Goal: Task Accomplishment & Management: Use online tool/utility

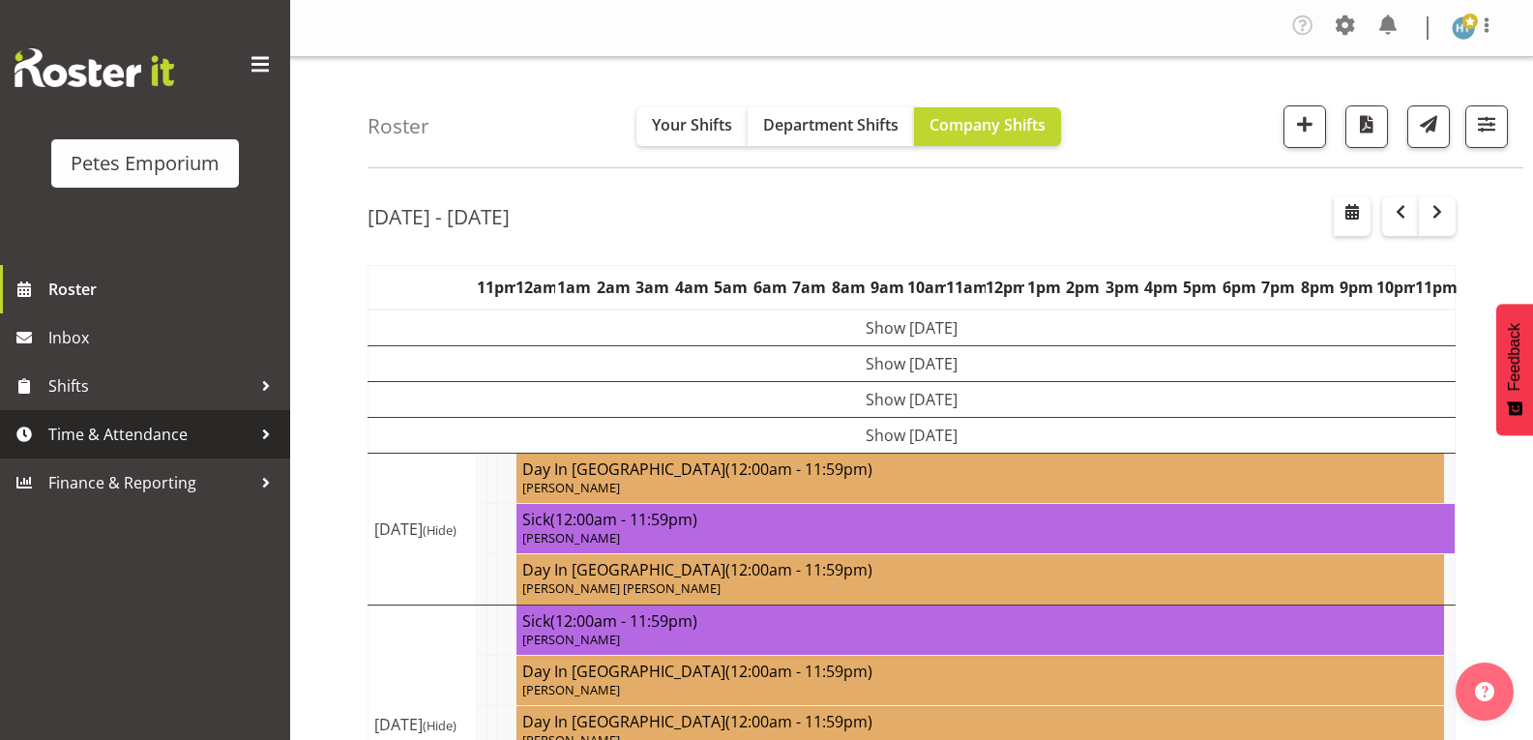
click at [162, 437] on span "Time & Attendance" at bounding box center [149, 434] width 203 height 29
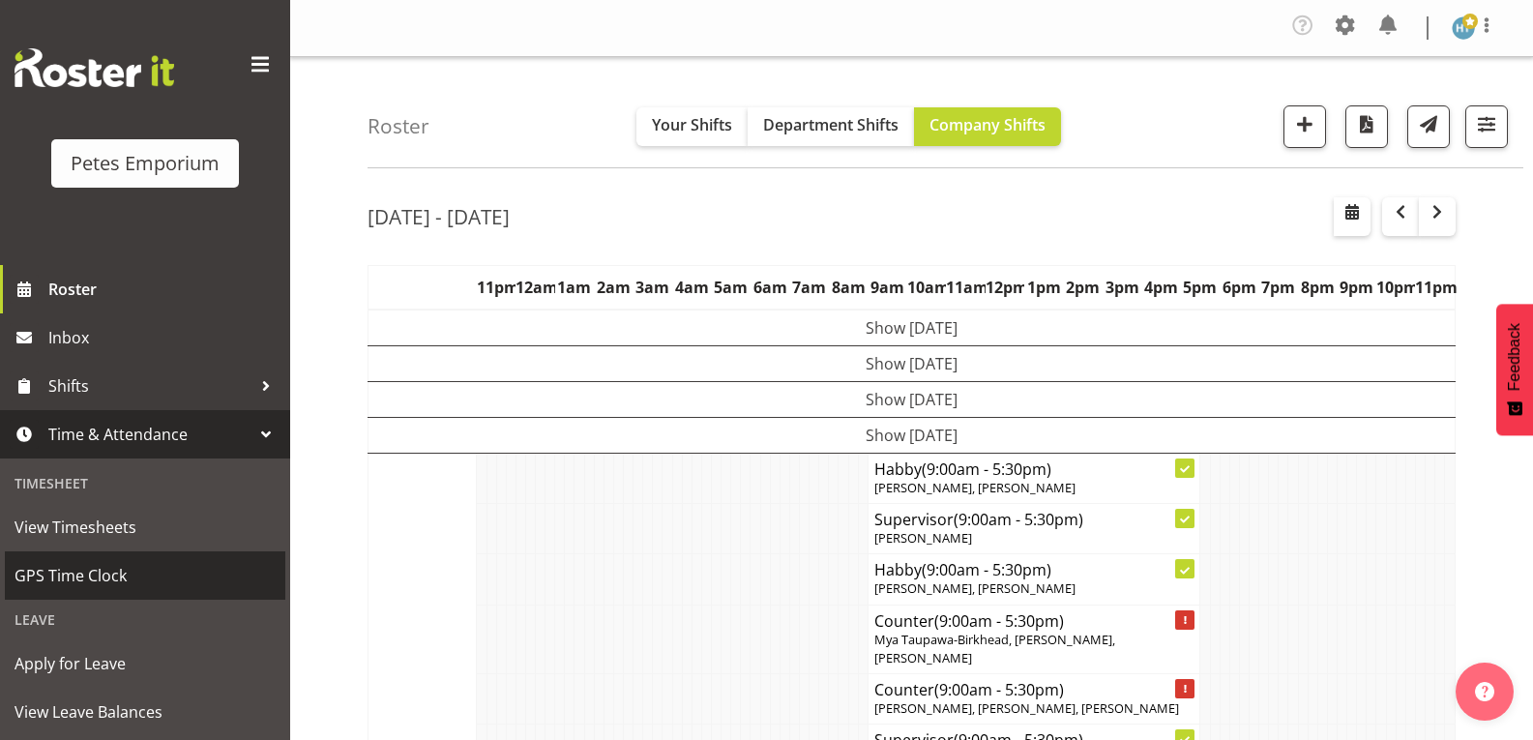
click at [88, 574] on span "GPS Time Clock" at bounding box center [145, 575] width 261 height 29
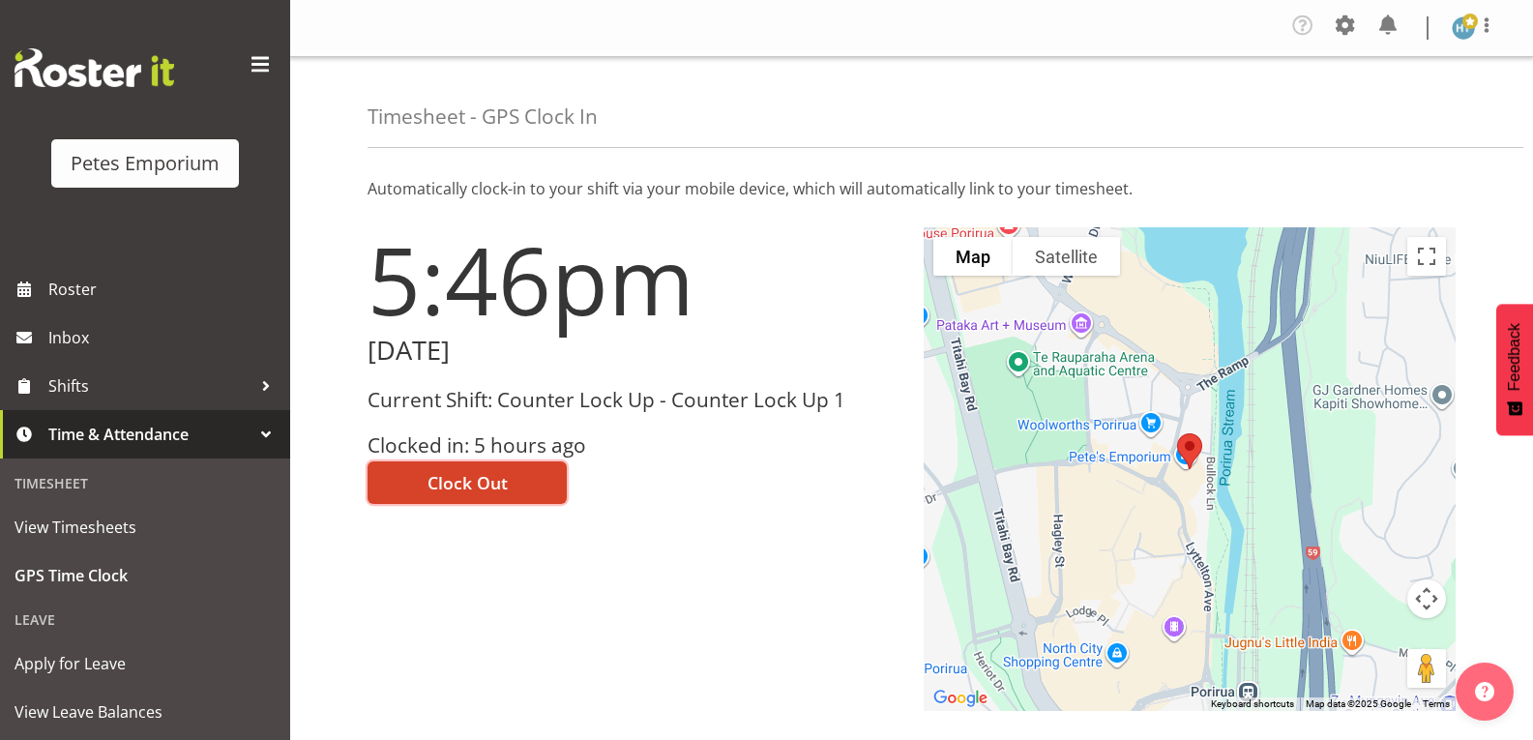
click at [462, 474] on span "Clock Out" at bounding box center [467, 482] width 80 height 25
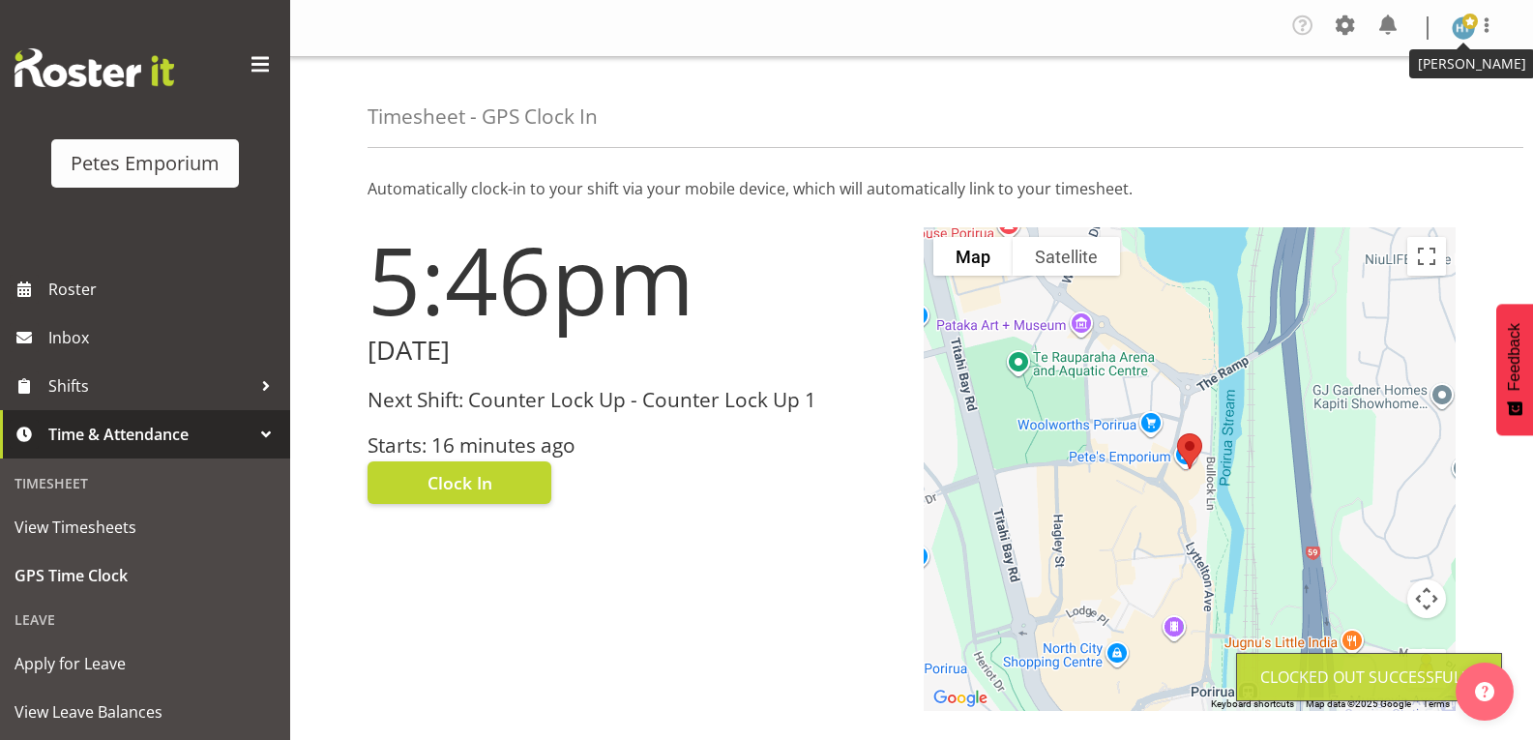
click at [1463, 26] on span at bounding box center [1469, 21] width 15 height 15
click at [1393, 103] on link "Log Out" at bounding box center [1405, 106] width 186 height 35
